Goal: Information Seeking & Learning: Learn about a topic

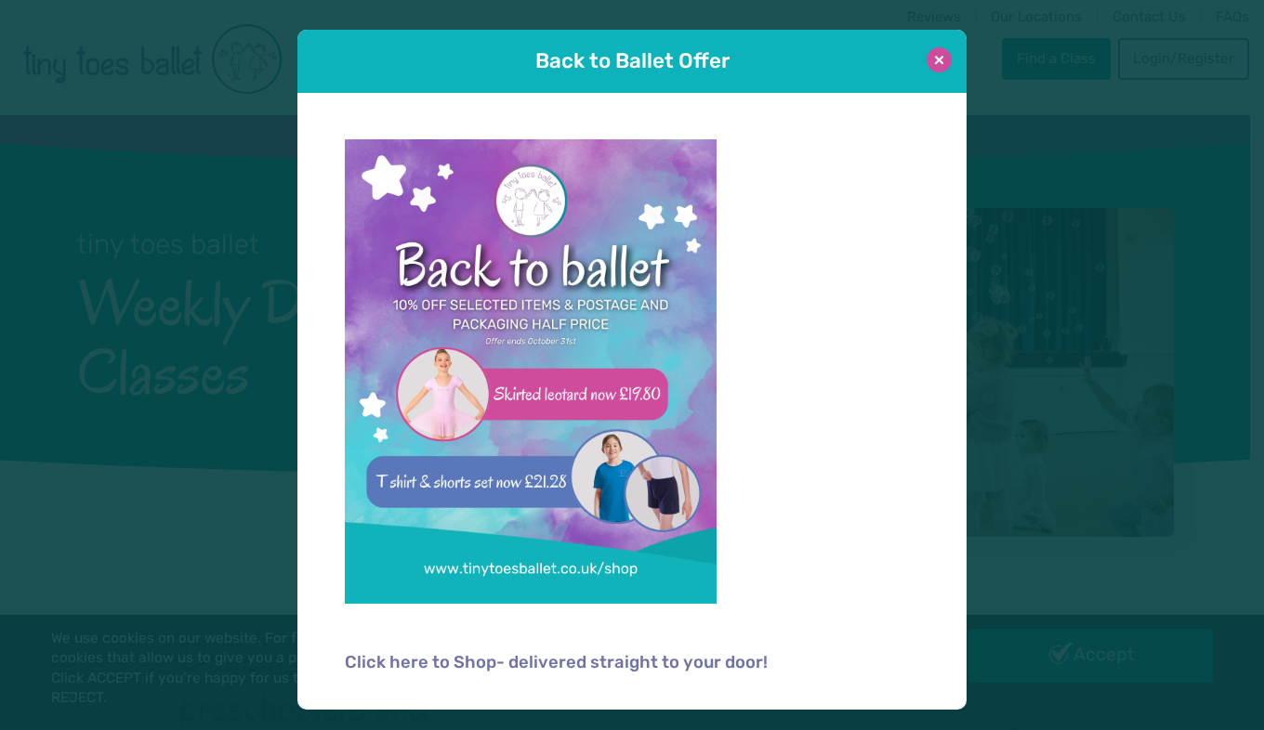
click at [937, 59] on button at bounding box center [939, 59] width 25 height 25
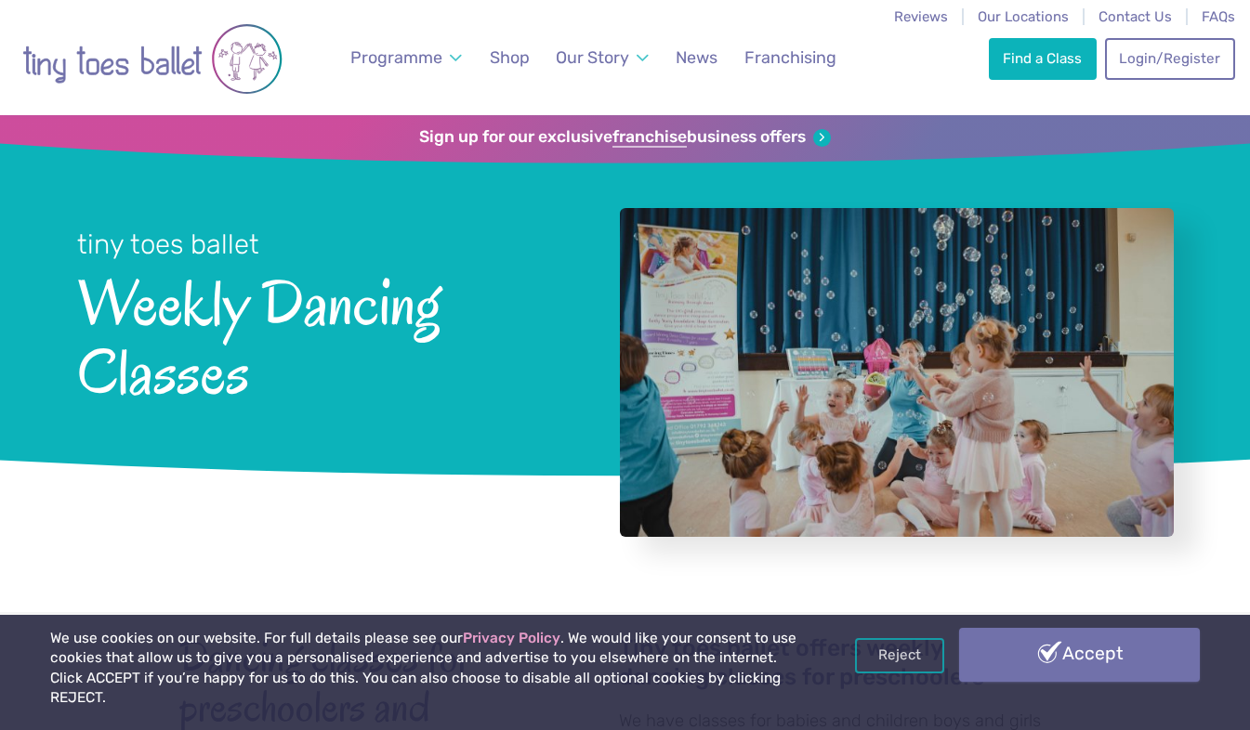
click at [1037, 667] on link "Accept" at bounding box center [1079, 655] width 241 height 54
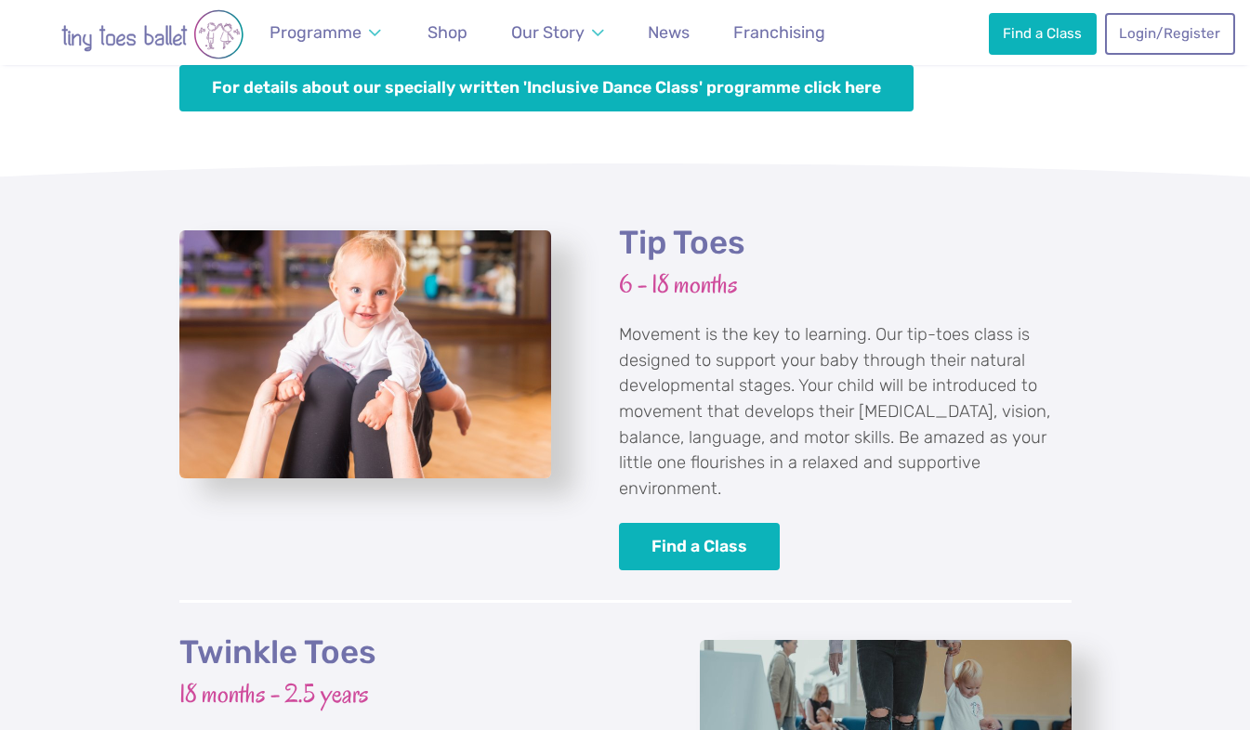
scroll to position [1967, 0]
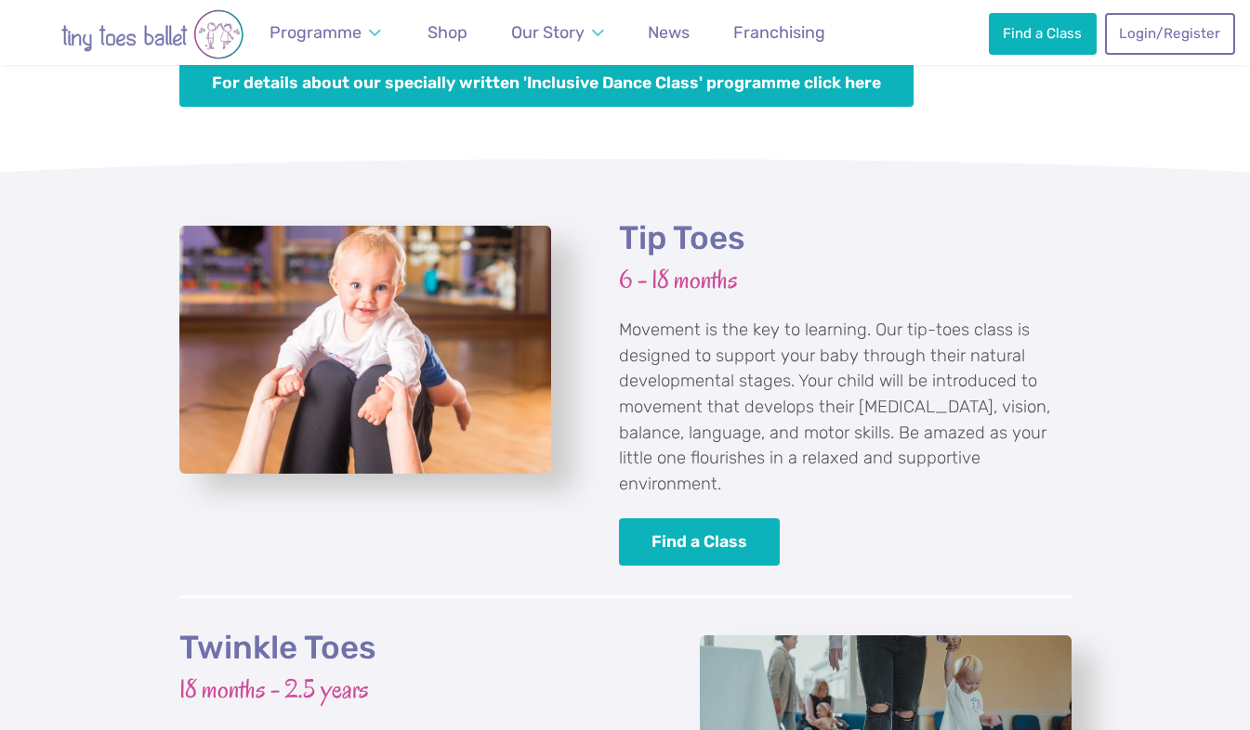
click at [589, 463] on div "Tip Toes 6 - 18 months Movement is the key to learning. Our tip-toes class is d…" at bounding box center [625, 392] width 892 height 407
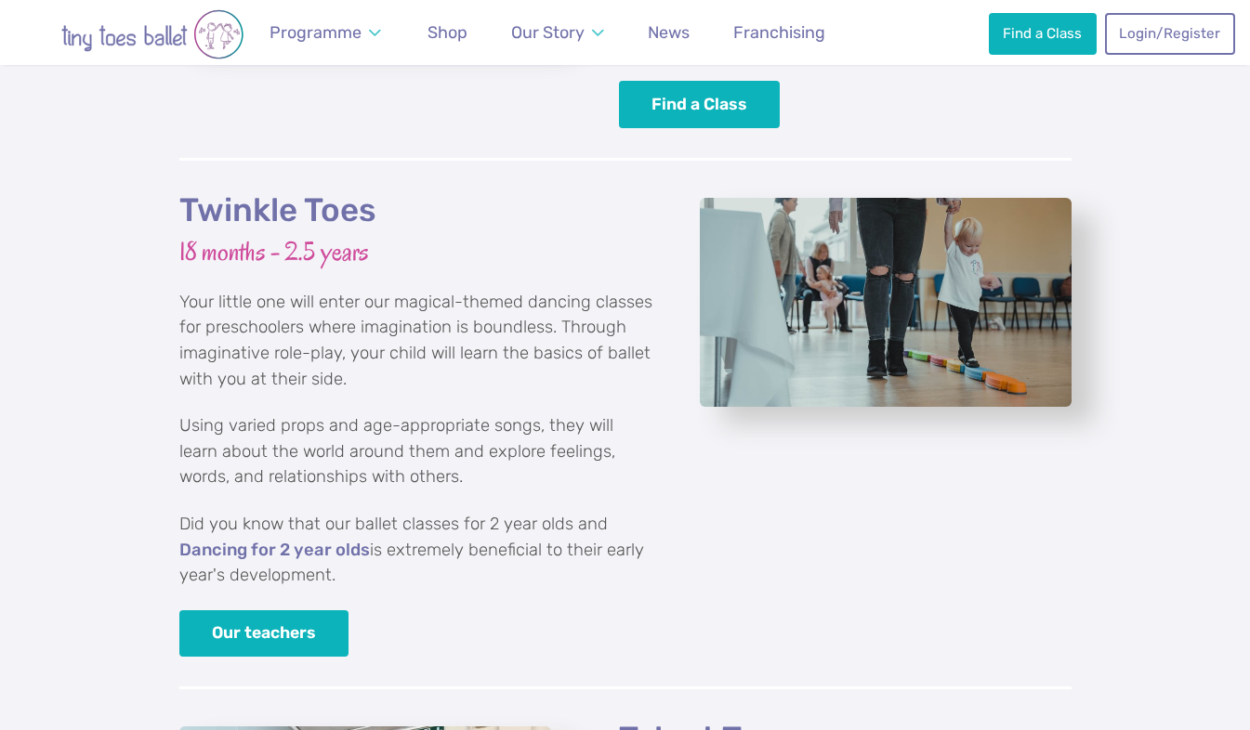
scroll to position [2407, 0]
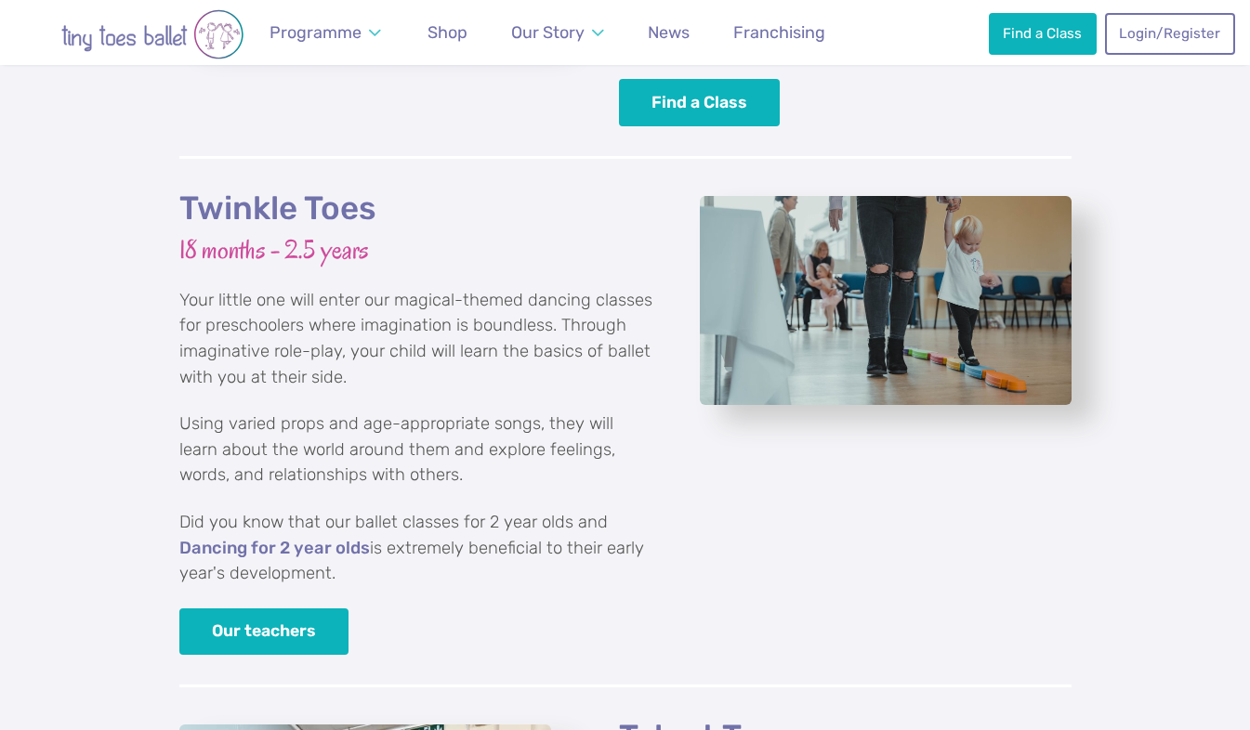
click at [1054, 512] on div "Twinkle Toes 18 months - 2.5 years Your little one will enter our magical-theme…" at bounding box center [625, 422] width 892 height 526
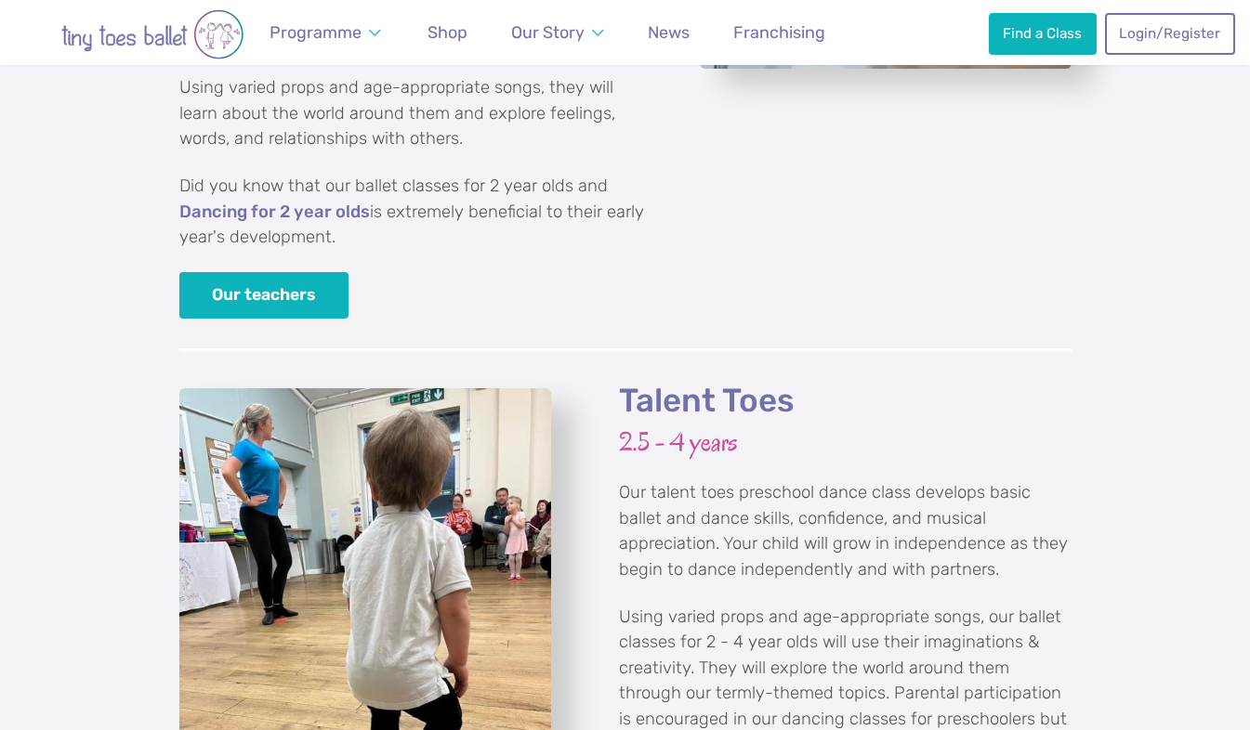
scroll to position [2741, 0]
